Goal: Transaction & Acquisition: Book appointment/travel/reservation

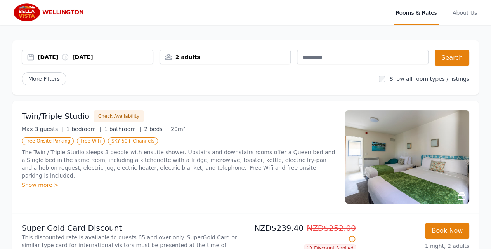
click at [106, 58] on div "[DATE] [DATE]" at bounding box center [95, 57] width 115 height 8
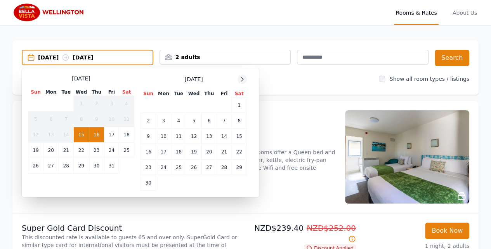
click at [243, 78] on icon at bounding box center [242, 79] width 6 height 6
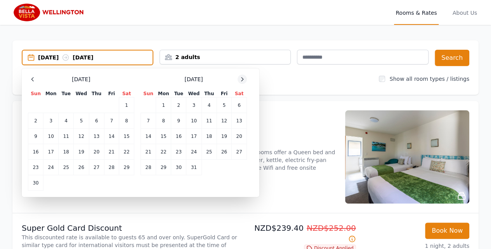
click at [243, 78] on icon at bounding box center [242, 79] width 6 height 6
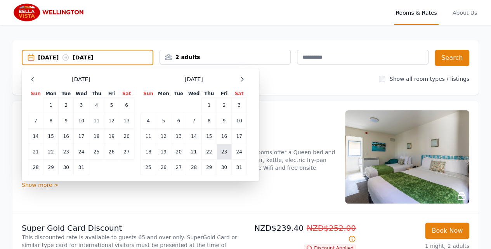
click at [224, 153] on td "23" at bounding box center [224, 152] width 15 height 16
click at [149, 169] on td "25" at bounding box center [148, 168] width 15 height 16
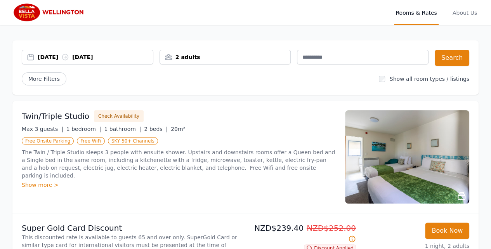
click at [282, 56] on div "2 adults" at bounding box center [225, 57] width 131 height 8
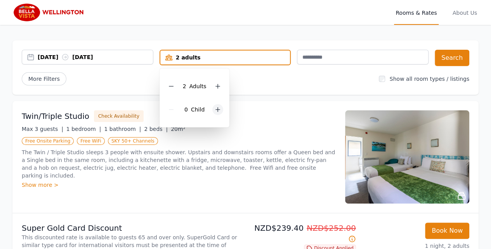
click at [217, 110] on icon at bounding box center [218, 110] width 4 height 4
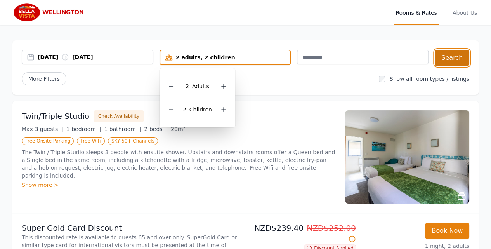
click at [450, 62] on button "Search" at bounding box center [452, 58] width 35 height 16
